Goal: Transaction & Acquisition: Purchase product/service

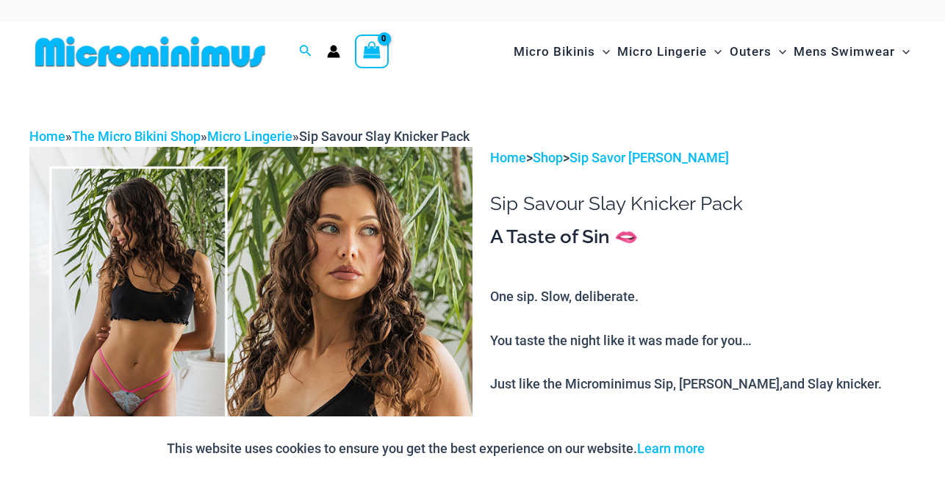
scroll to position [150, 0]
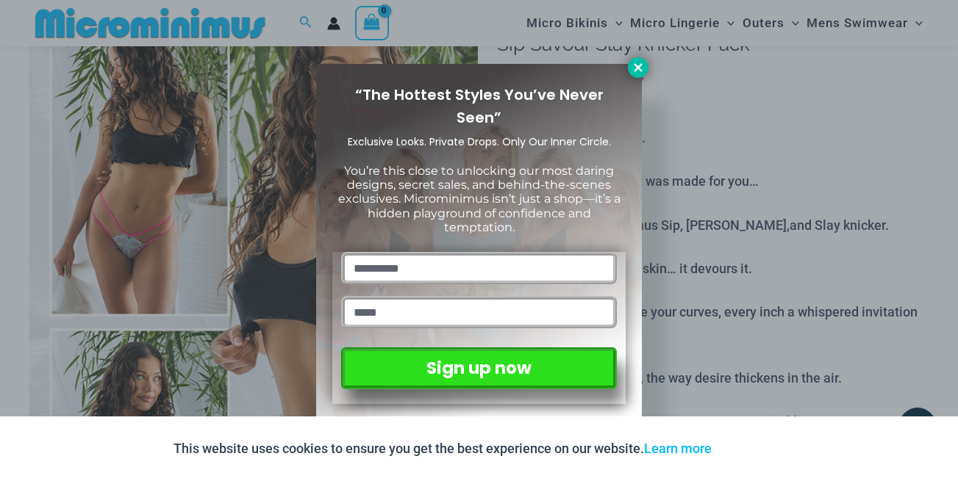
click at [636, 68] on icon at bounding box center [637, 67] width 13 height 13
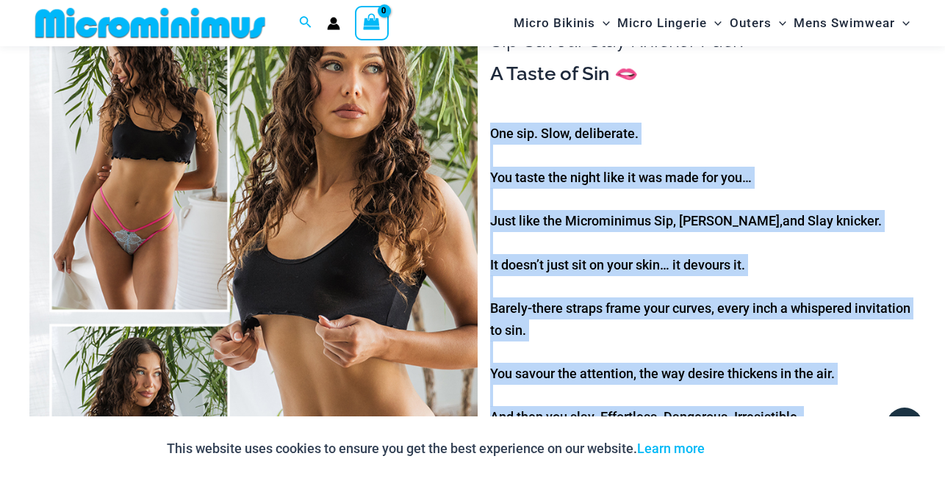
scroll to position [370, 0]
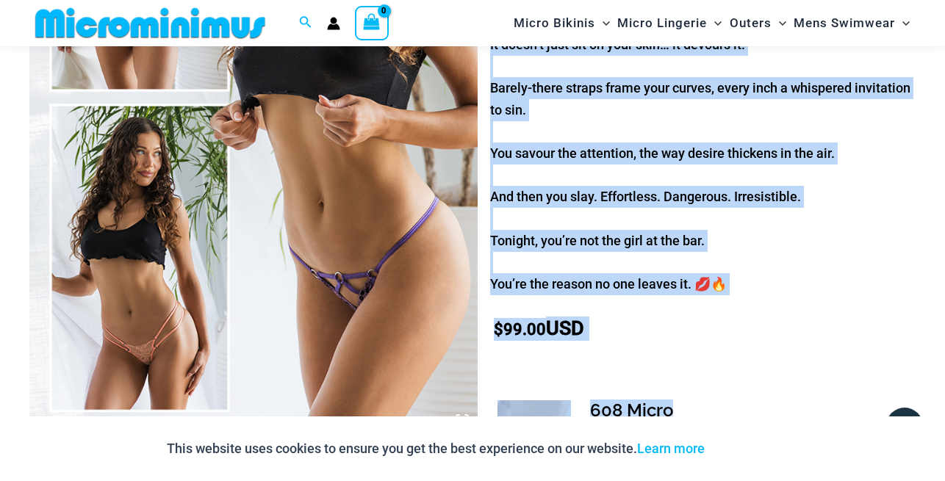
copy div "**********"
drag, startPoint x: 669, startPoint y: 379, endPoint x: 648, endPoint y: 381, distance: 20.7
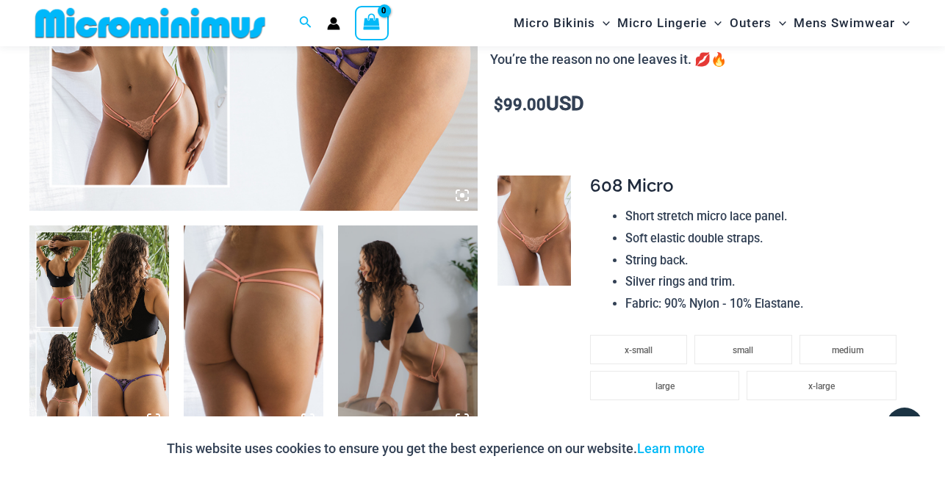
scroll to position [146, 0]
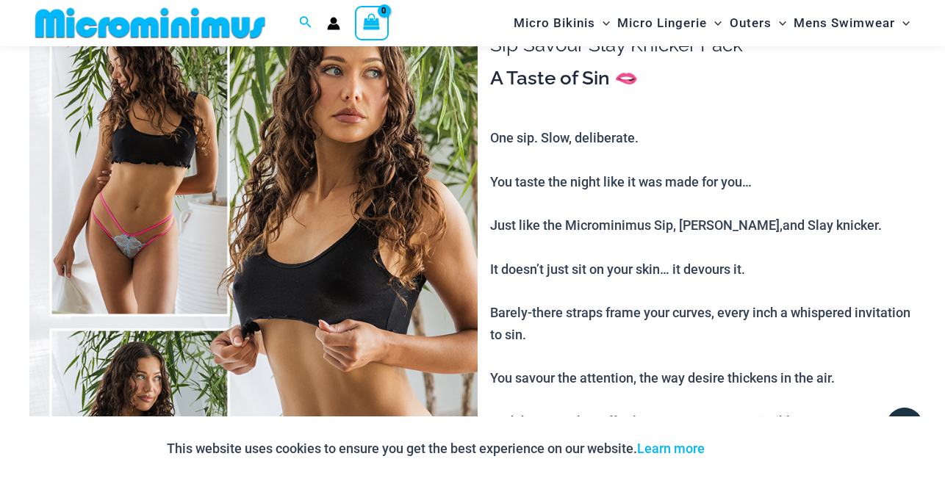
drag, startPoint x: 489, startPoint y: 134, endPoint x: 481, endPoint y: 138, distance: 8.6
drag, startPoint x: 490, startPoint y: 136, endPoint x: 867, endPoint y: 321, distance: 420.8
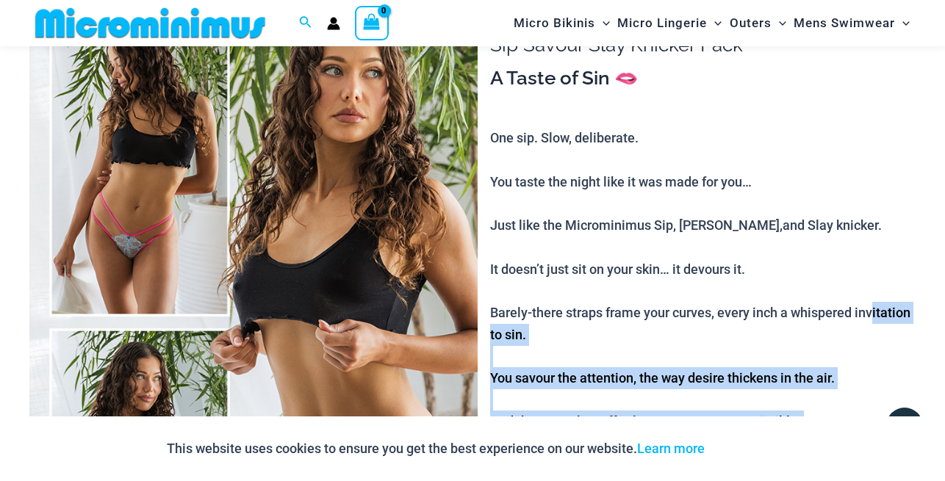
scroll to position [445, 0]
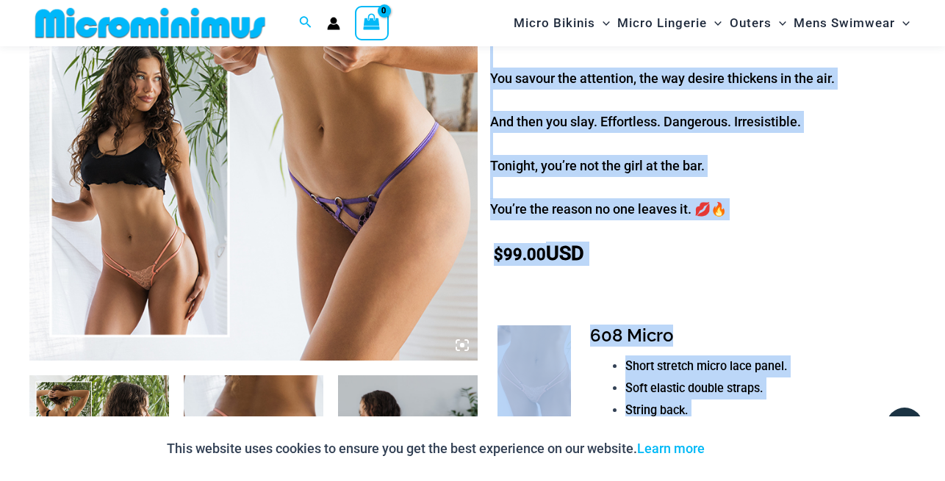
click at [782, 251] on p "$ 99.00 USD" at bounding box center [703, 254] width 426 height 23
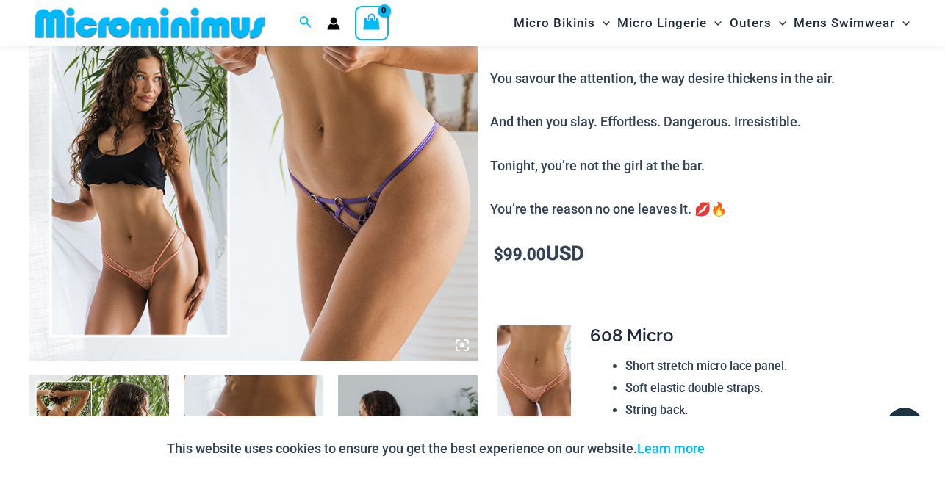
scroll to position [221, 0]
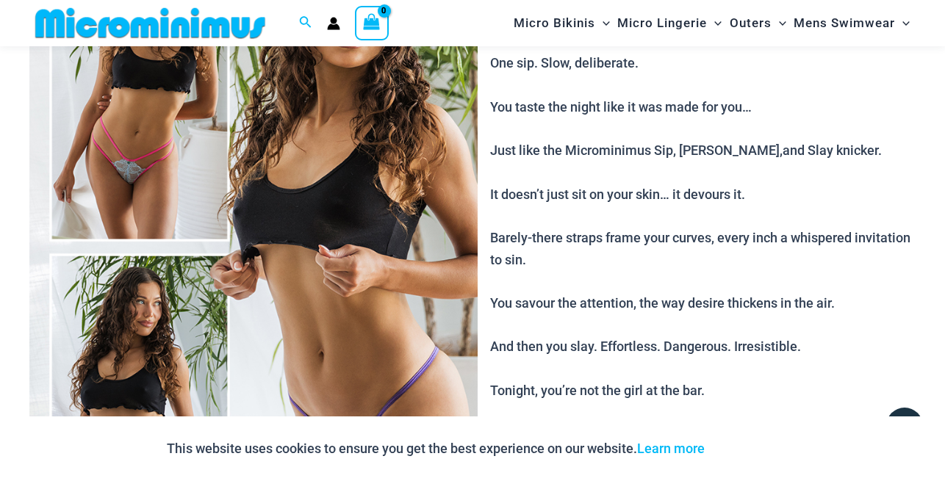
drag, startPoint x: 491, startPoint y: 61, endPoint x: 714, endPoint y: 381, distance: 389.7
click at [709, 388] on p "One sip. Slow, deliberate. You taste the night like it was made for you… Just l…" at bounding box center [703, 248] width 426 height 393
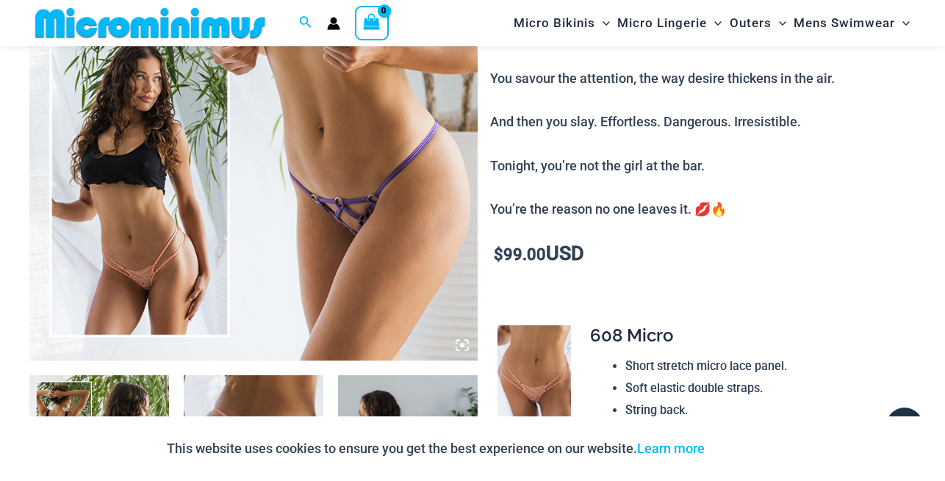
copy p "One sip. Slow, deliberate. You taste the night like it was made for you… Just l…"
